Goal: Task Accomplishment & Management: Manage account settings

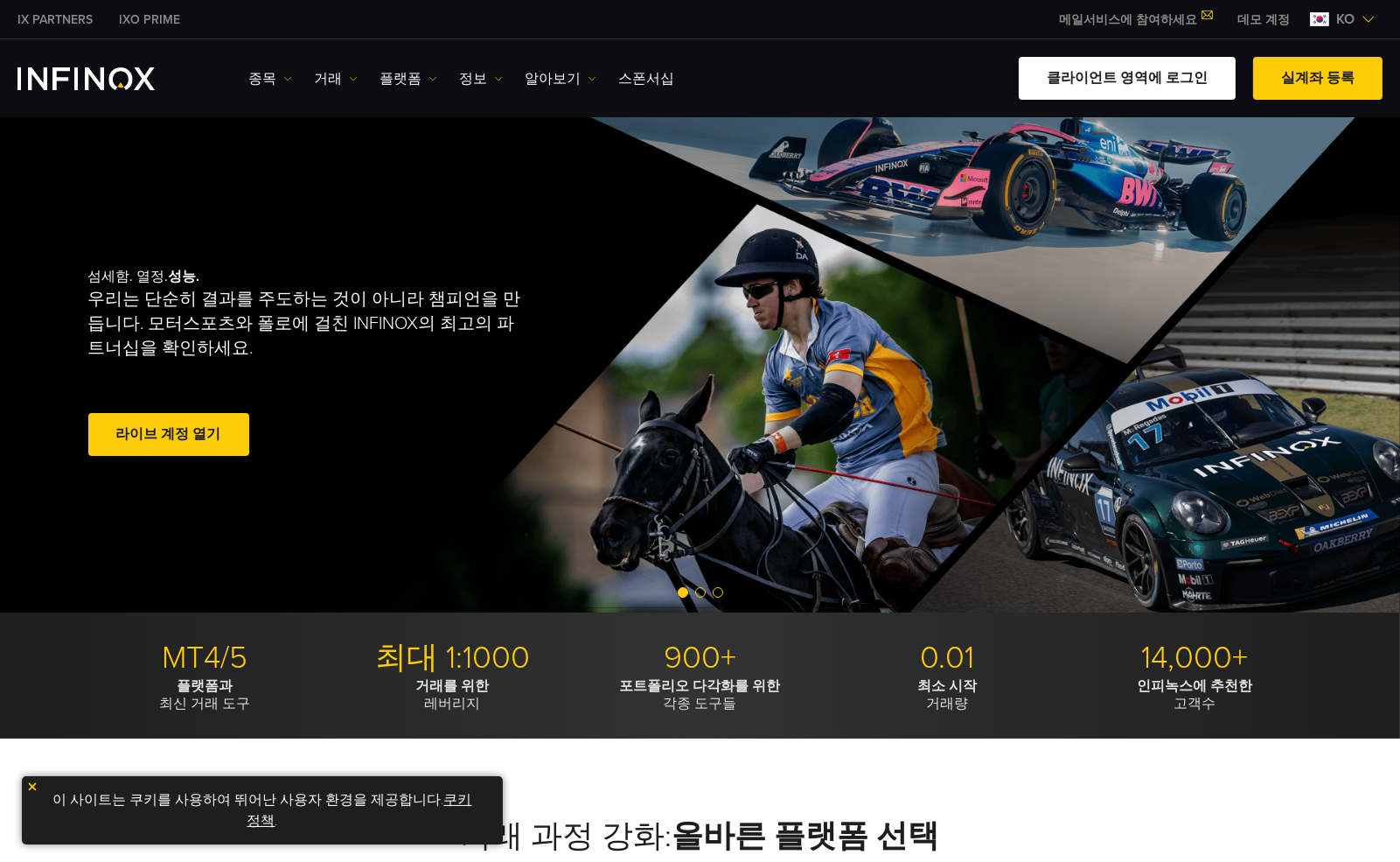
click at [1165, 73] on link "클라이언트 영역에 로그인" at bounding box center [1127, 78] width 217 height 43
